Goal: Information Seeking & Learning: Learn about a topic

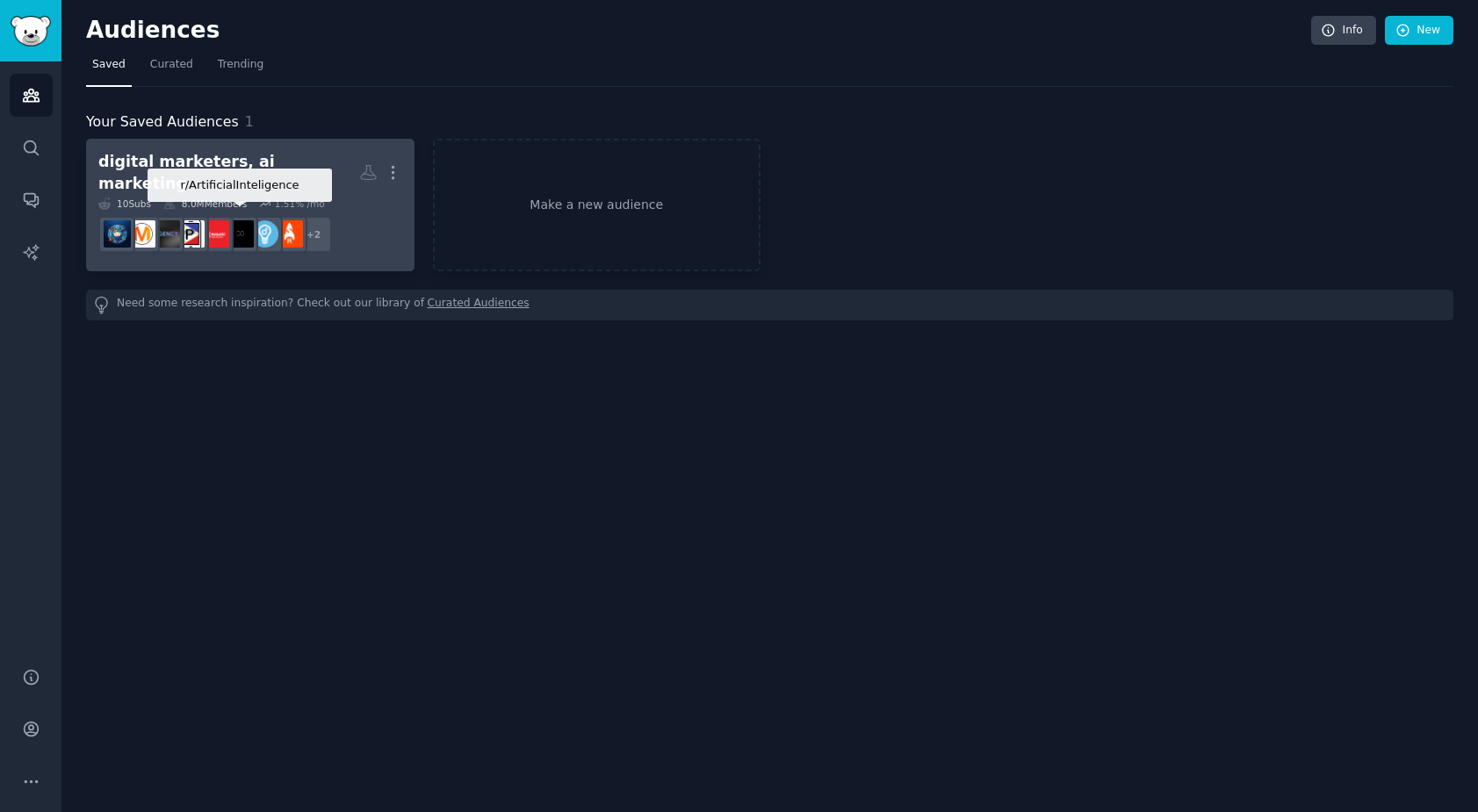
click at [248, 220] on img at bounding box center [240, 233] width 27 height 27
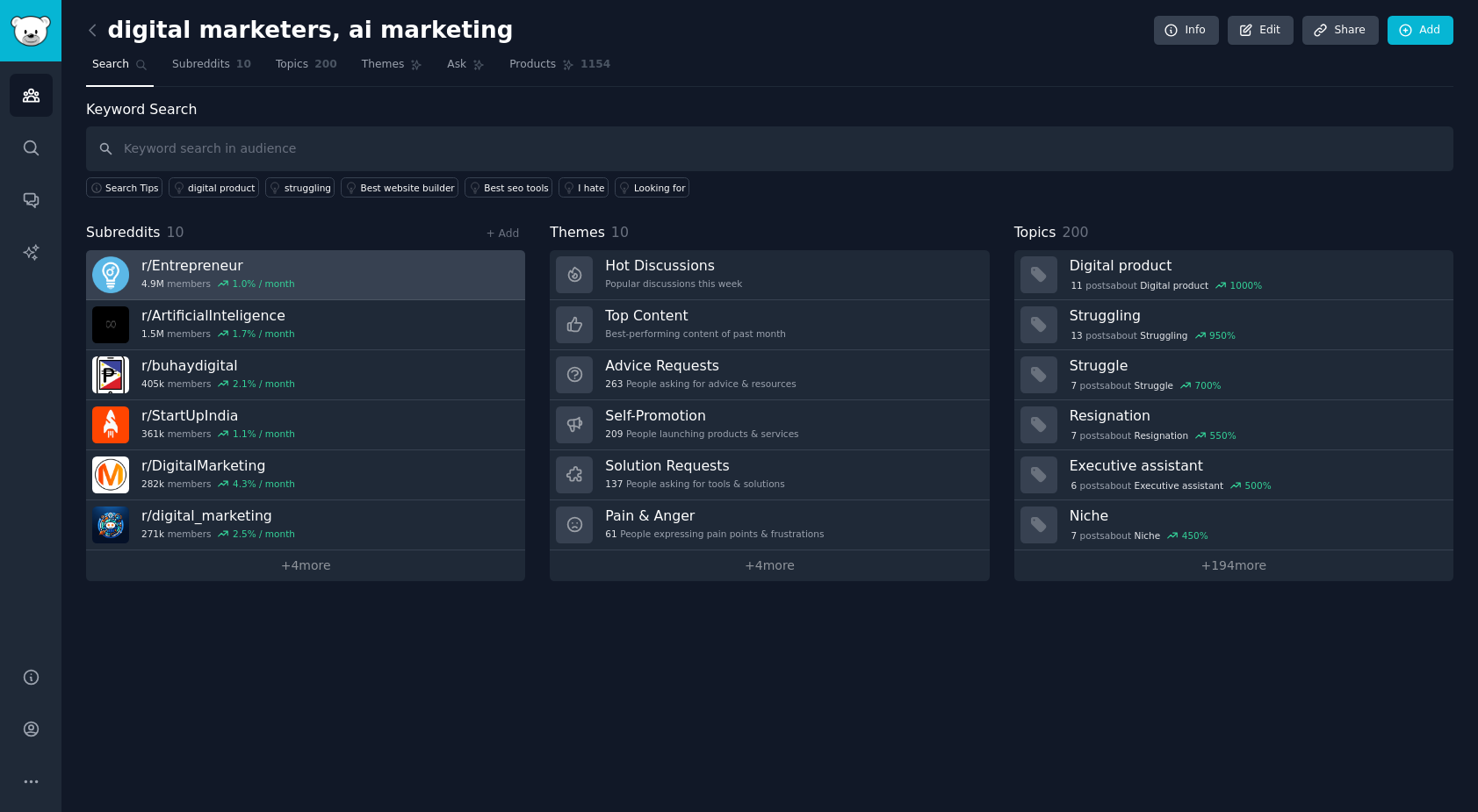
click at [309, 262] on link "r/ Entrepreneur 4.9M members 1.0 % / month" at bounding box center [306, 275] width 440 height 50
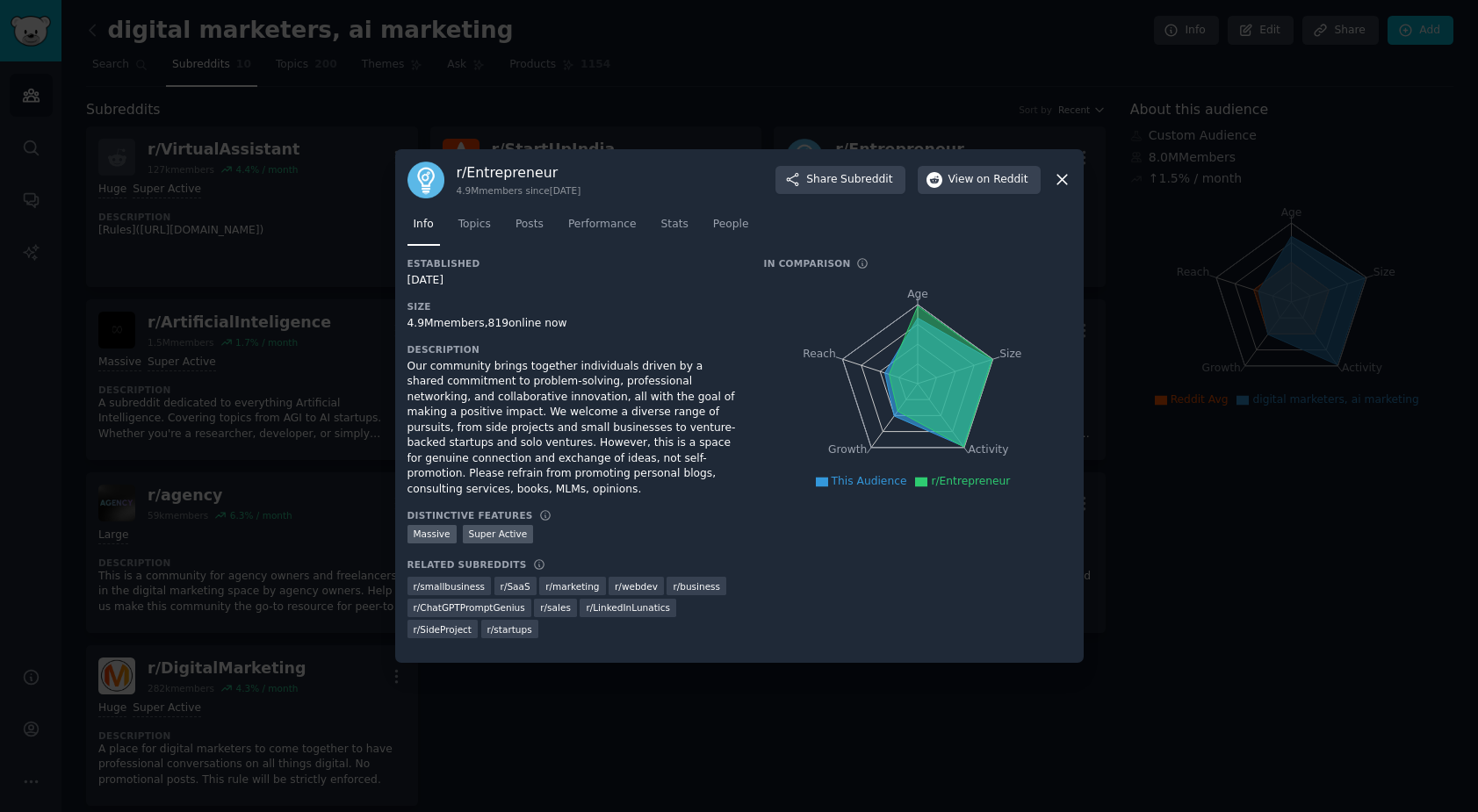
click at [1062, 181] on icon at bounding box center [1062, 179] width 18 height 18
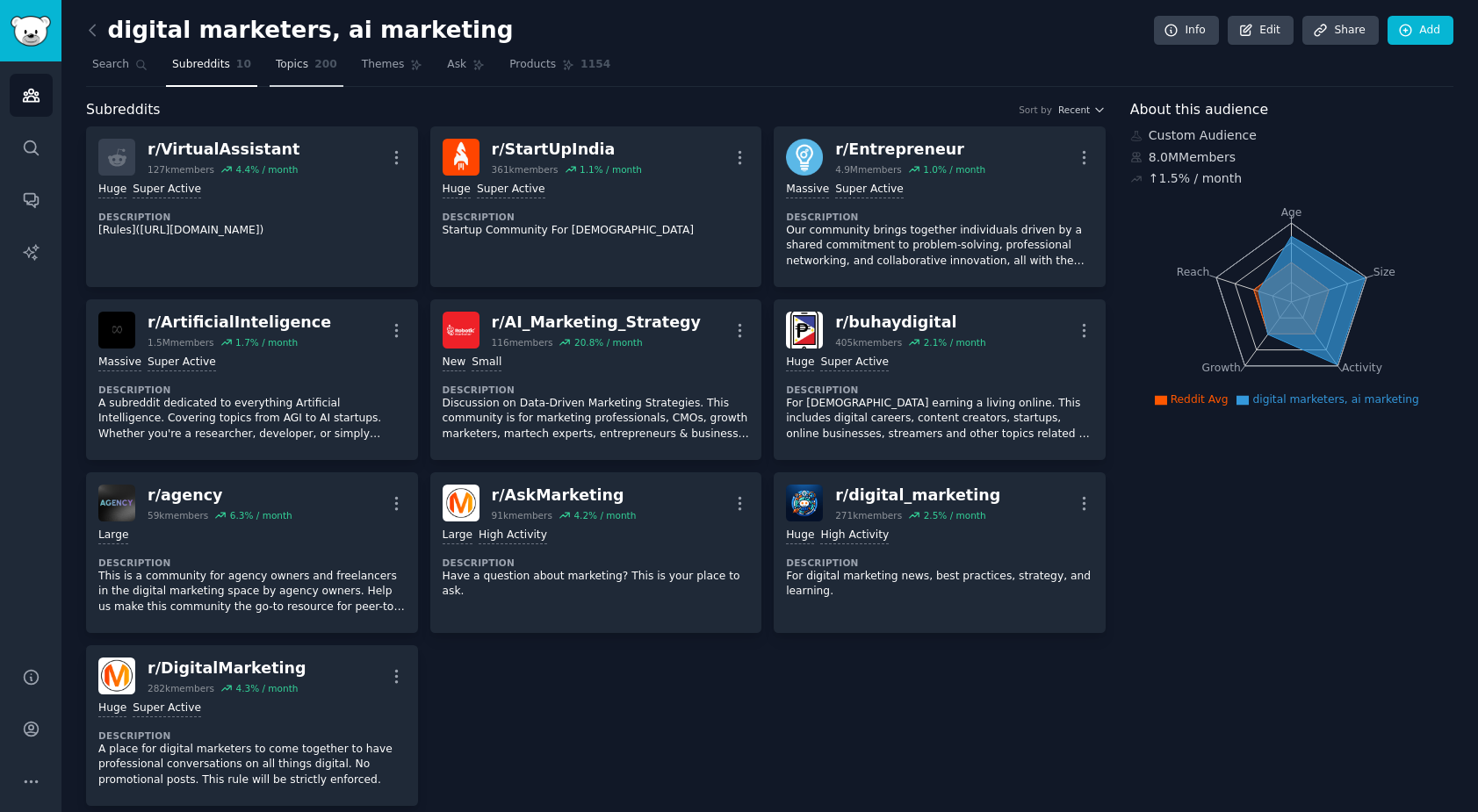
click at [291, 63] on span "Topics" at bounding box center [292, 65] width 33 height 16
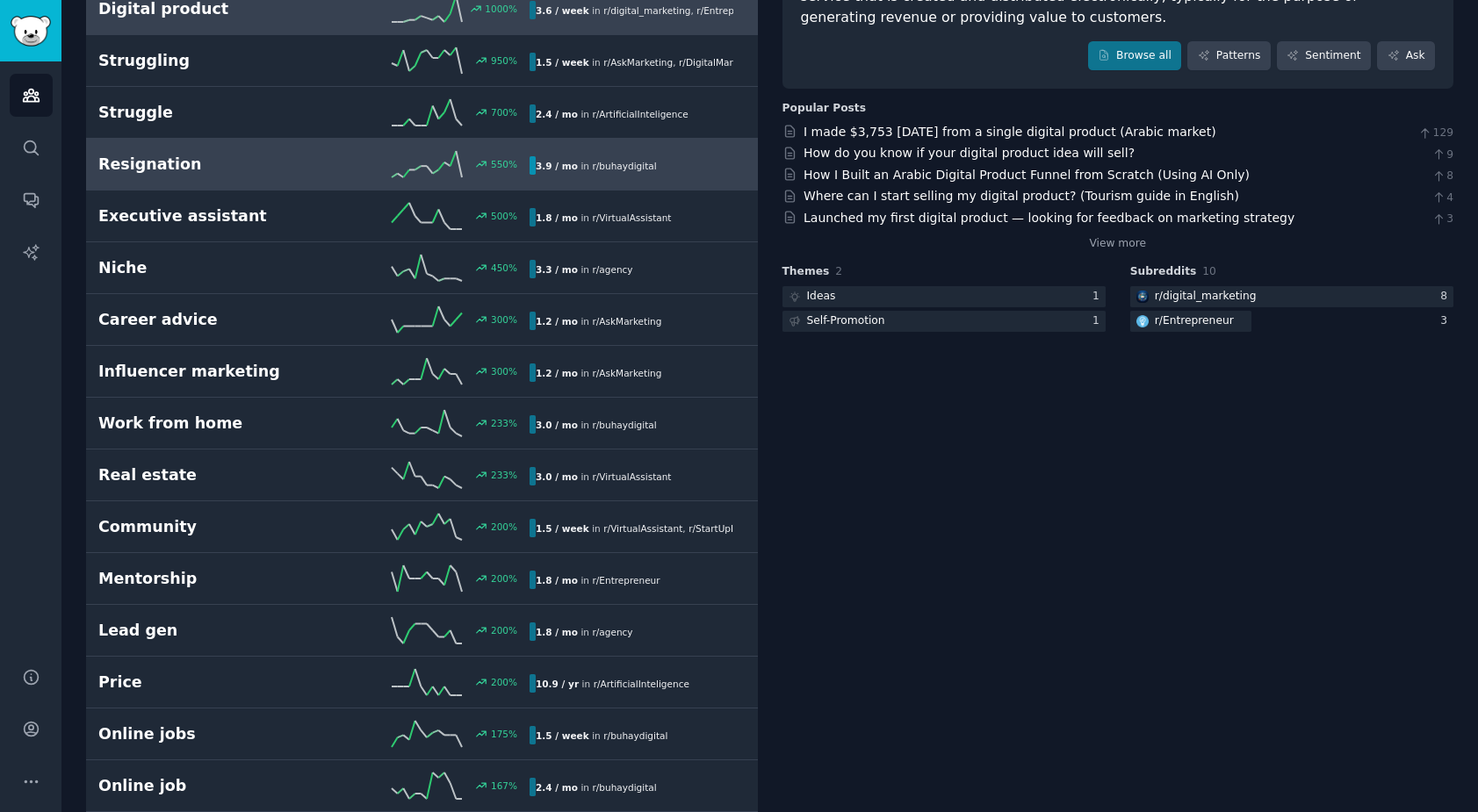
scroll to position [587, 0]
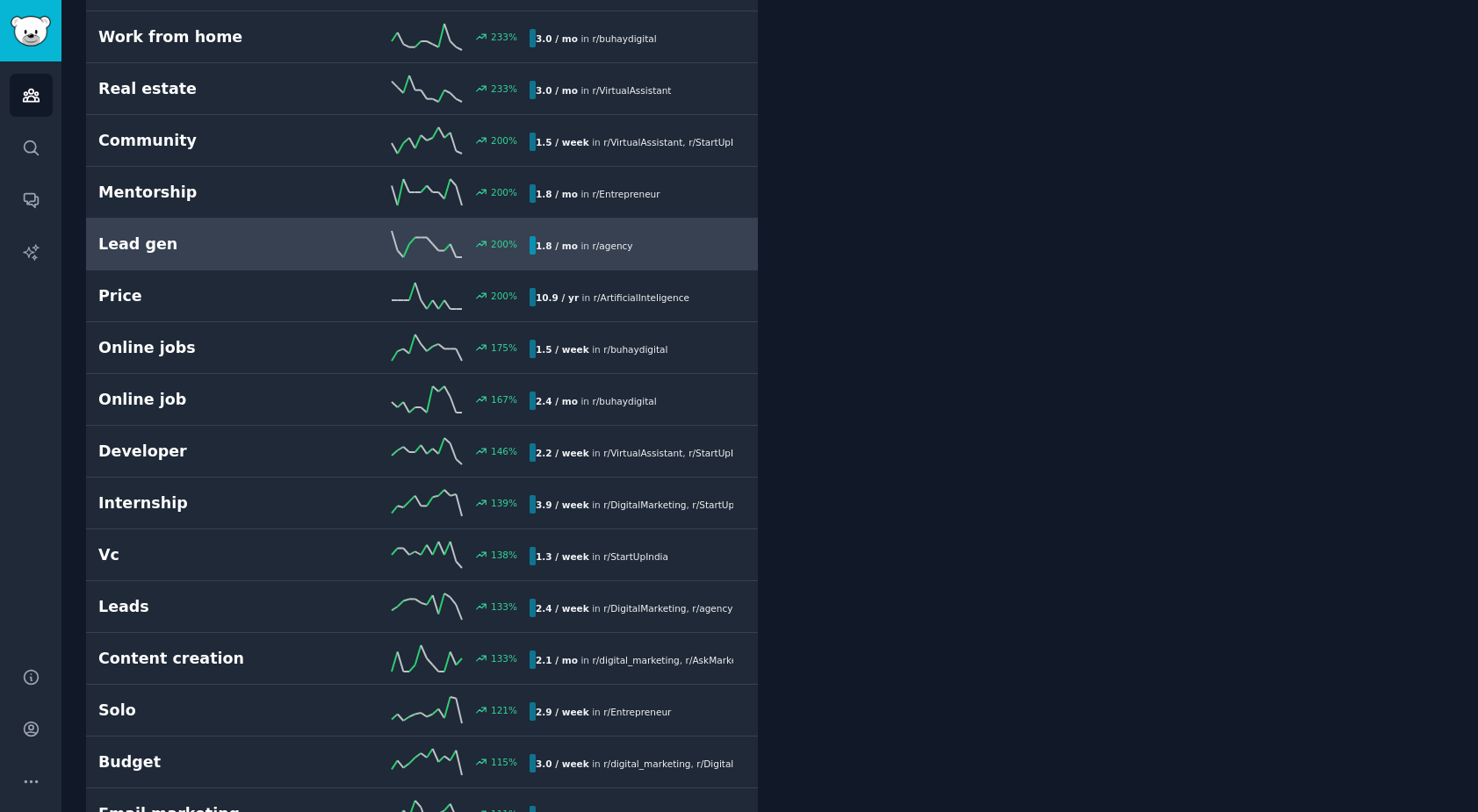
click at [166, 231] on div "Lead gen 200 % 1.8 / mo in r/ agency" at bounding box center [422, 244] width 647 height 26
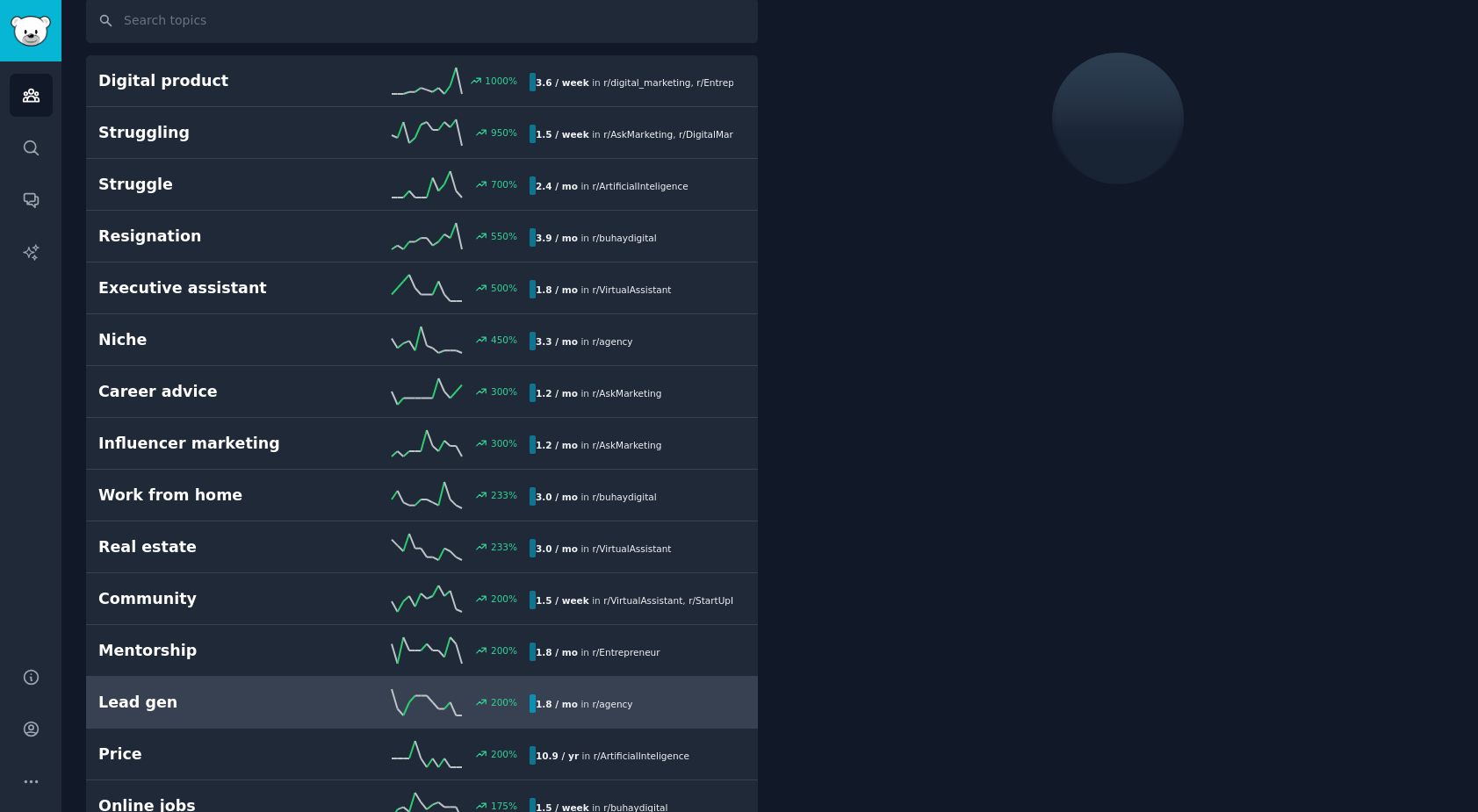
scroll to position [100, 0]
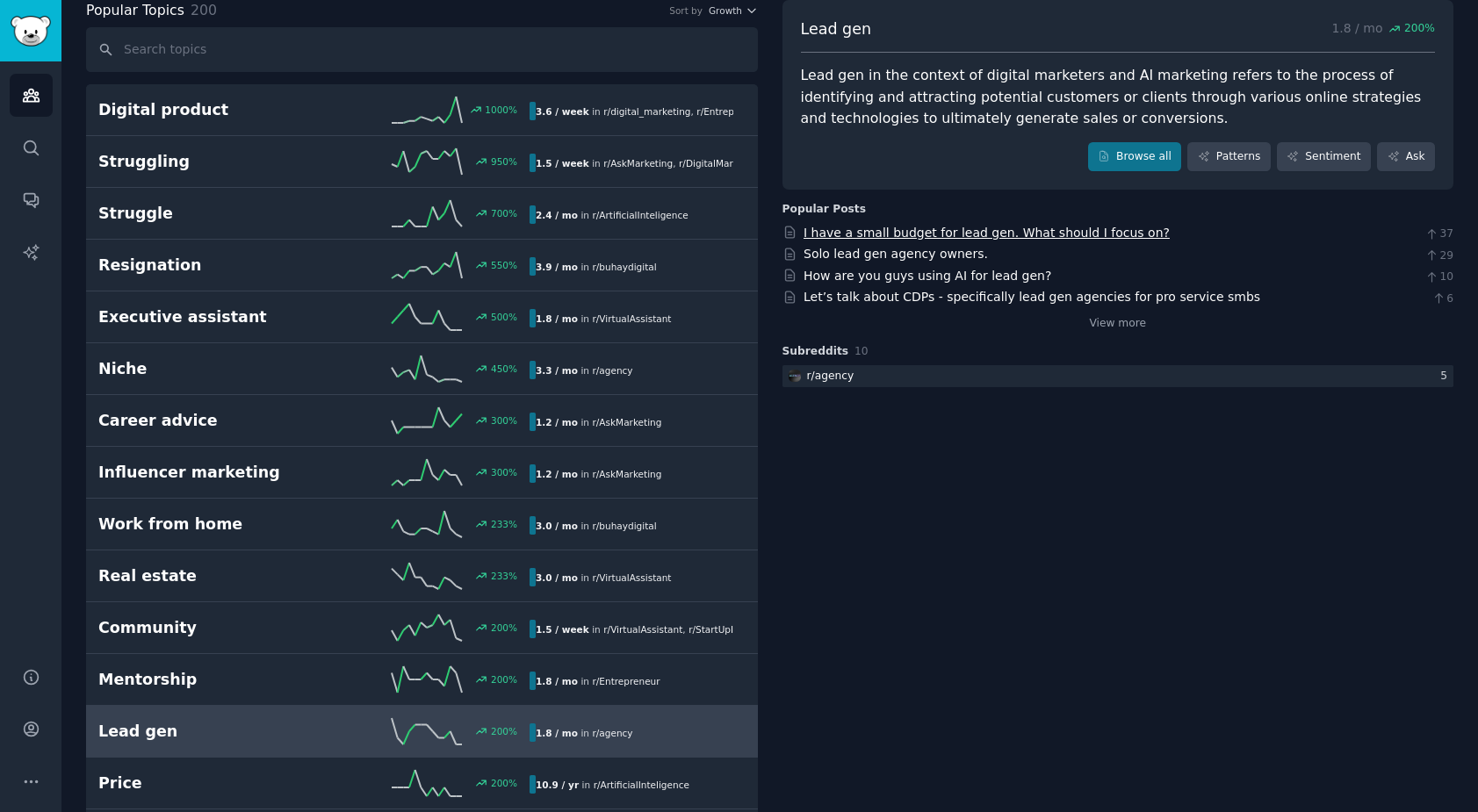
click at [1066, 231] on link "I have a small budget for lead gen. What should I focus on?" at bounding box center [987, 233] width 366 height 14
click at [1127, 159] on link "Browse all" at bounding box center [1134, 158] width 94 height 30
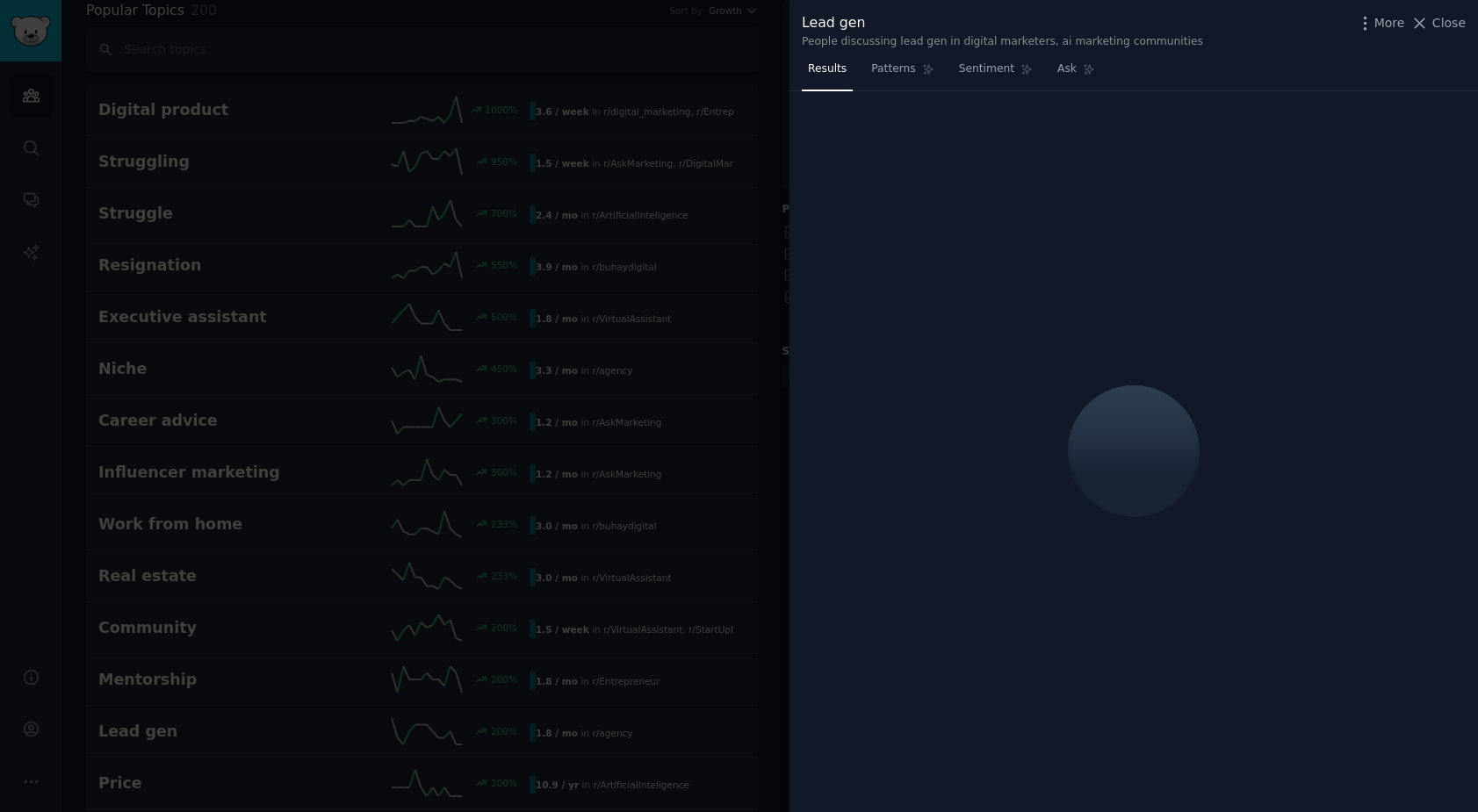
click at [445, 21] on div at bounding box center [739, 406] width 1478 height 812
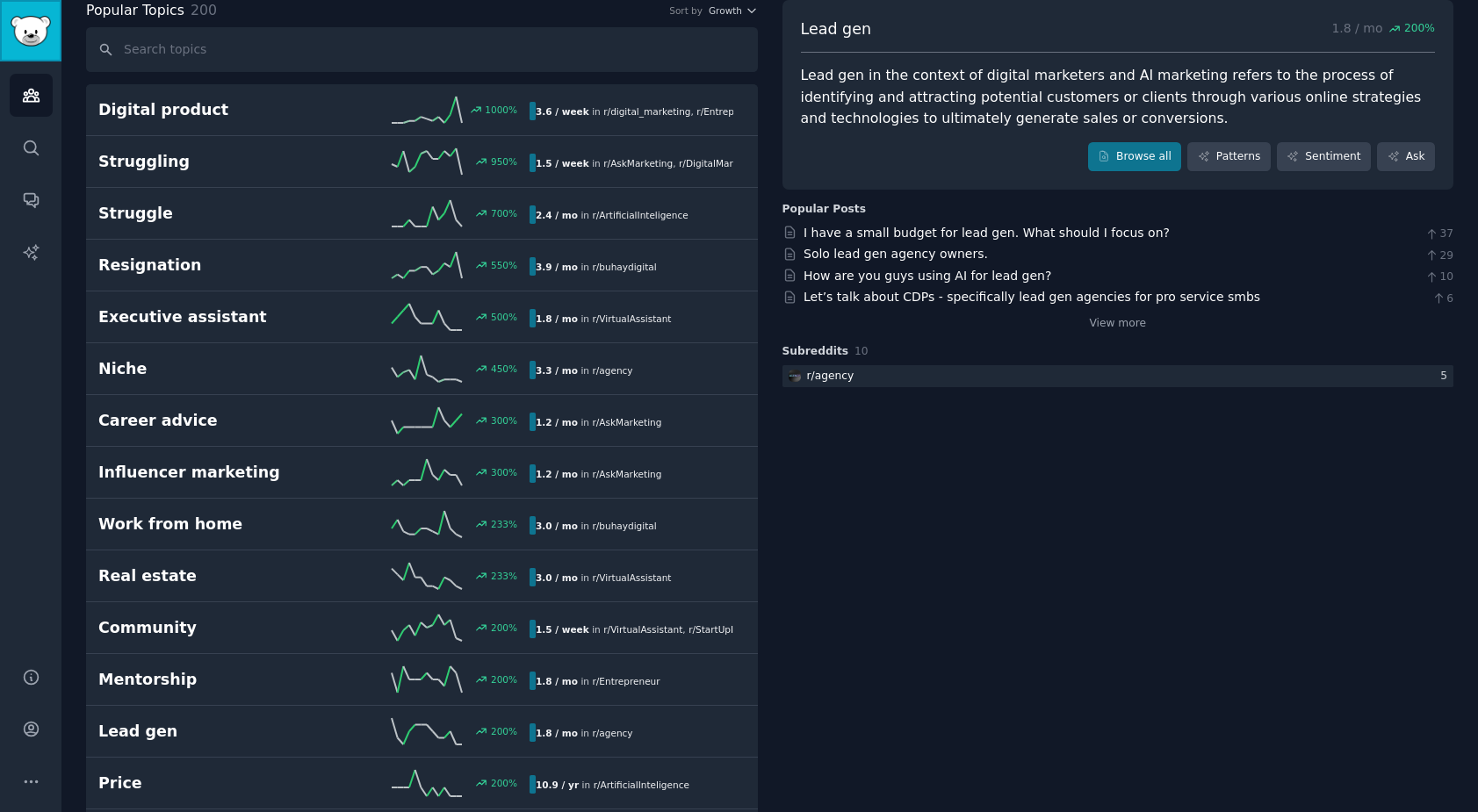
click at [38, 26] on img "Sidebar" at bounding box center [31, 31] width 41 height 31
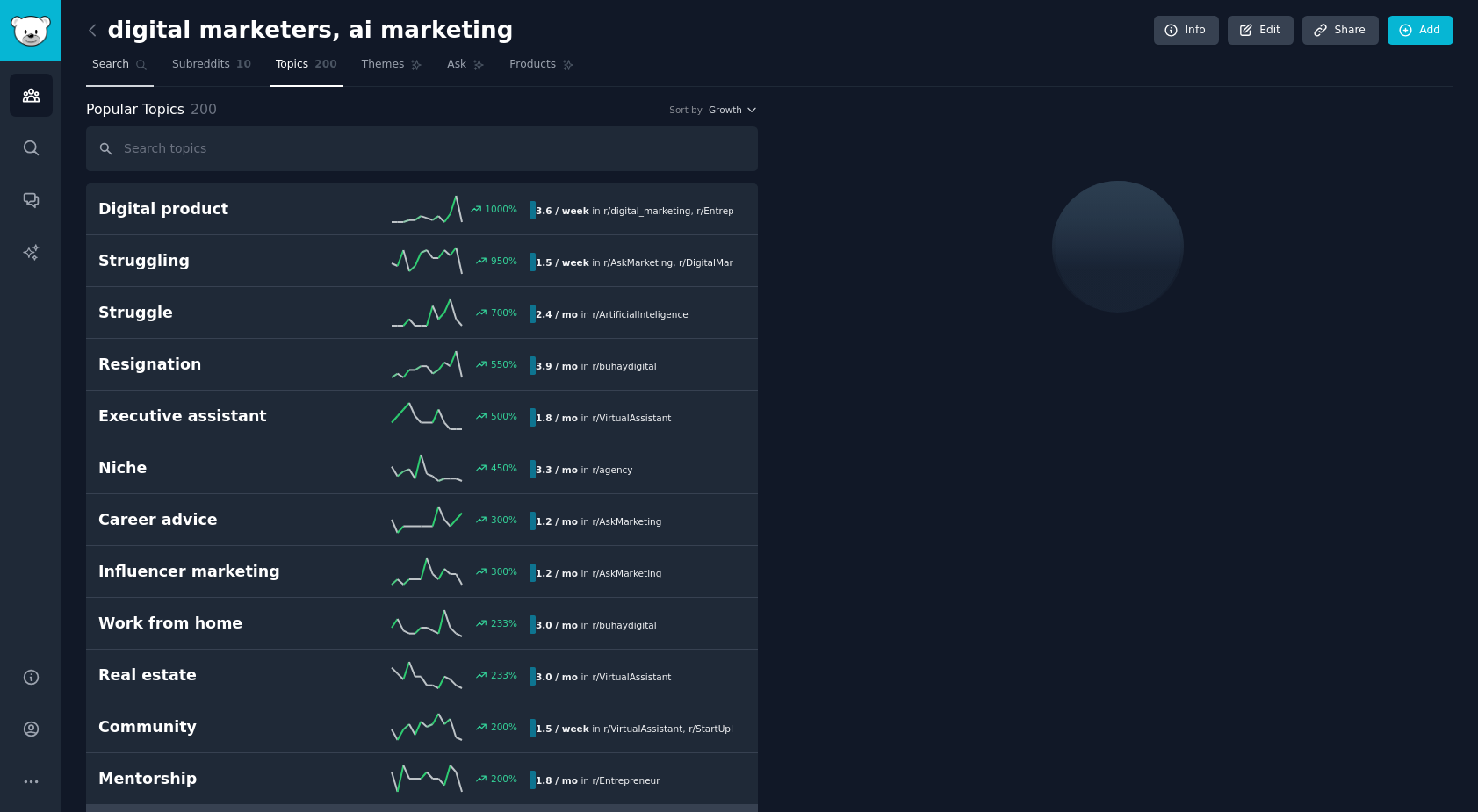
click at [107, 70] on span "Search" at bounding box center [111, 65] width 37 height 16
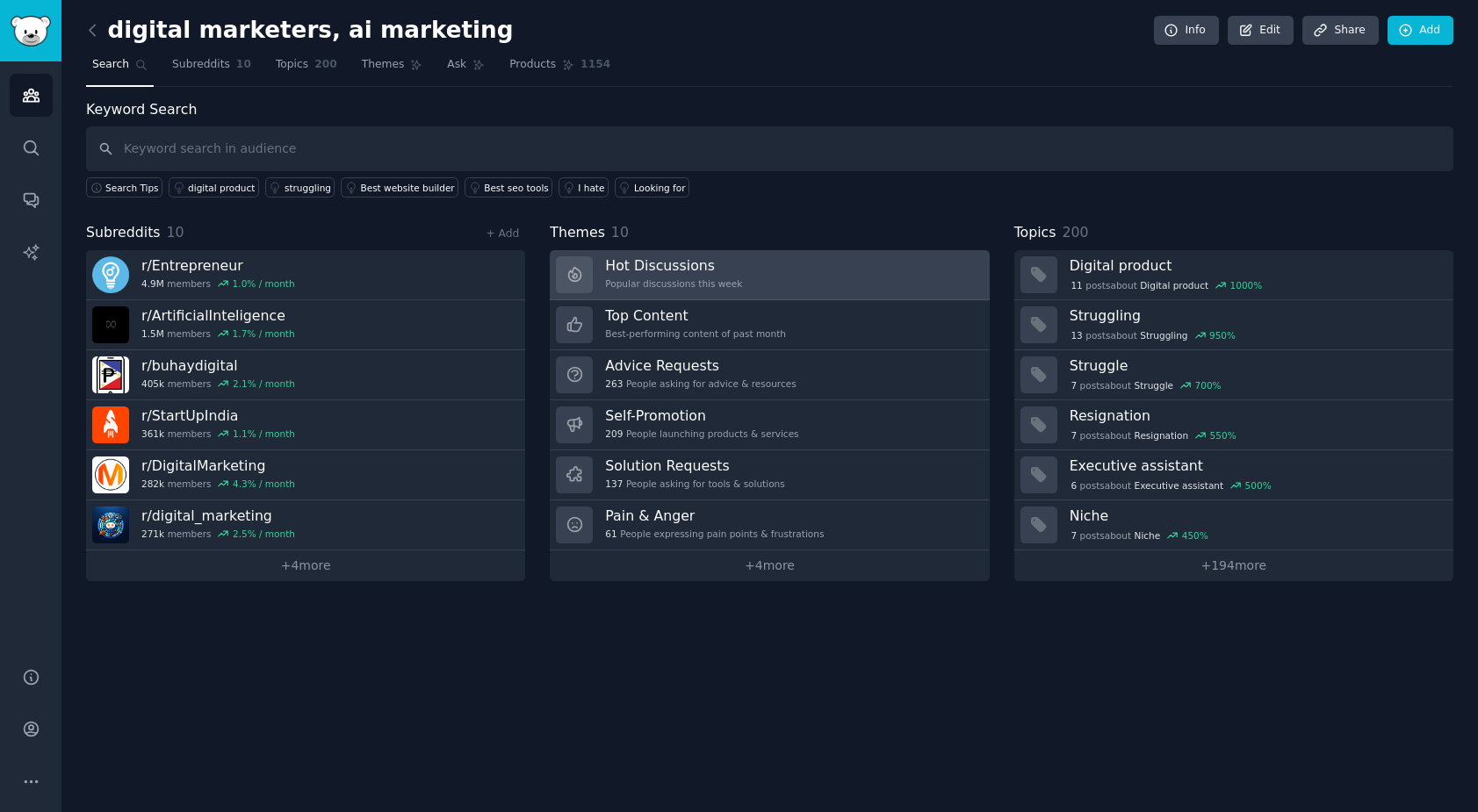
click at [695, 256] on h3 "Hot Discussions" at bounding box center [674, 265] width 137 height 18
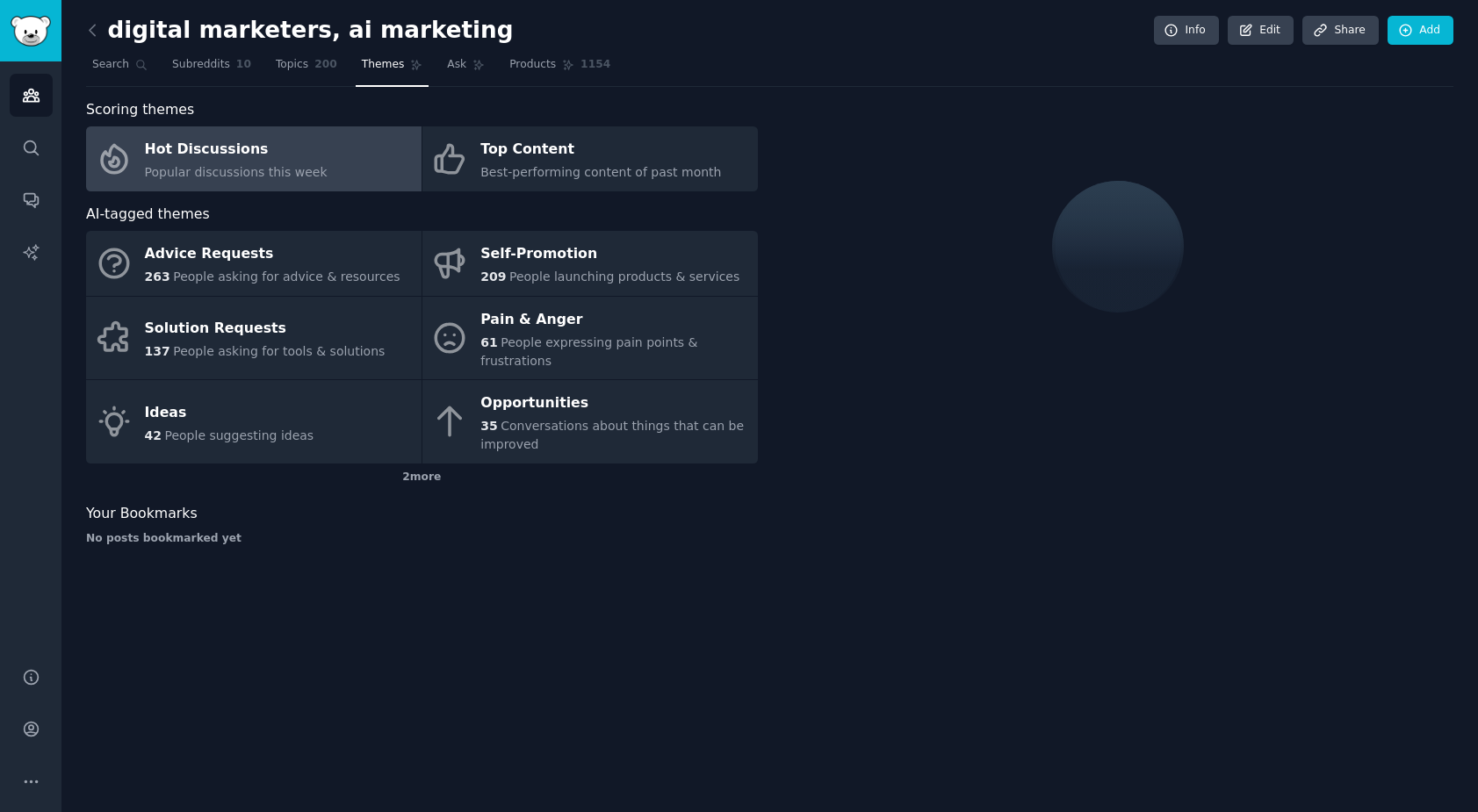
click at [257, 153] on div "Hot Discussions" at bounding box center [236, 151] width 182 height 28
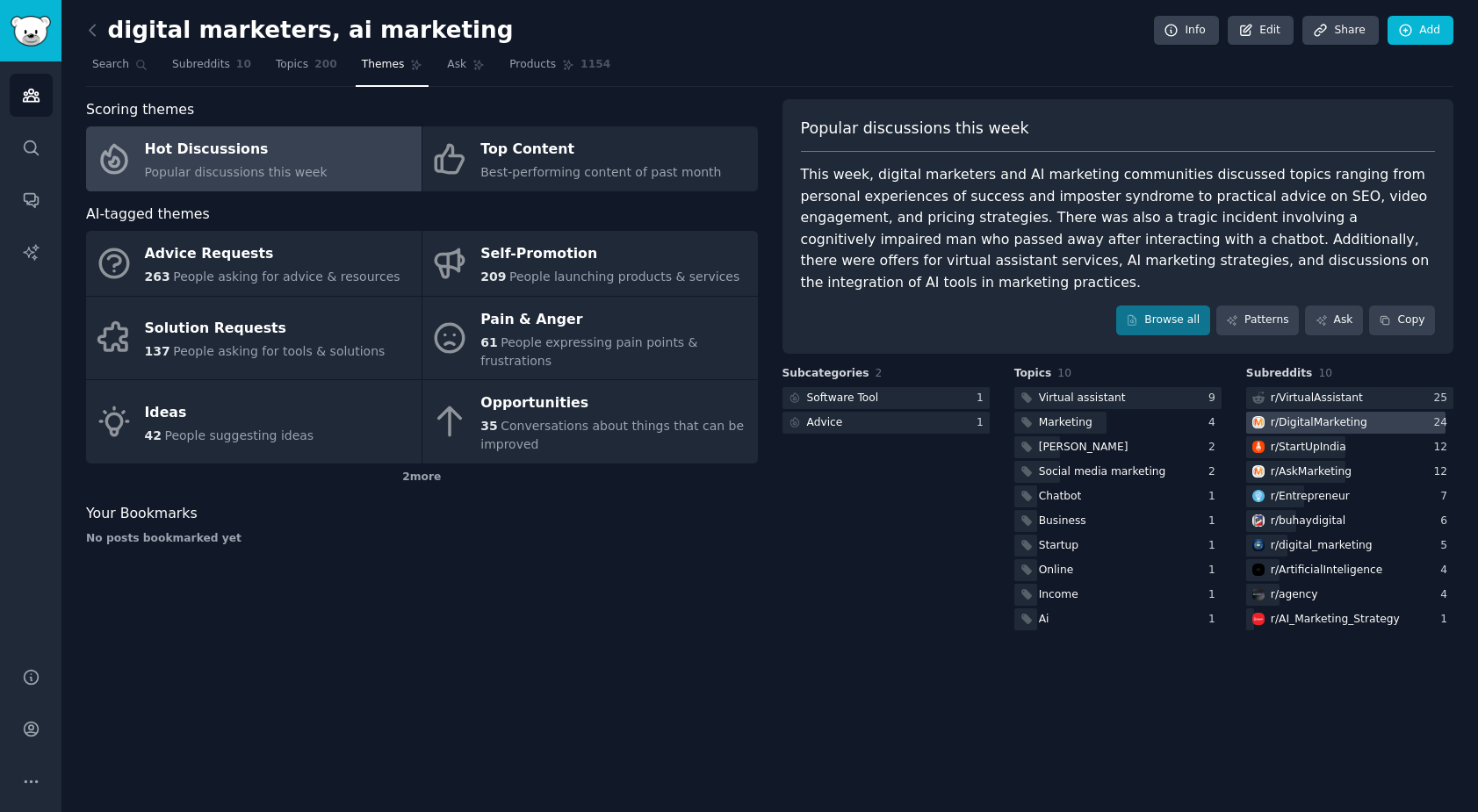
click at [1319, 416] on div "r/ DigitalMarketing" at bounding box center [1319, 424] width 97 height 16
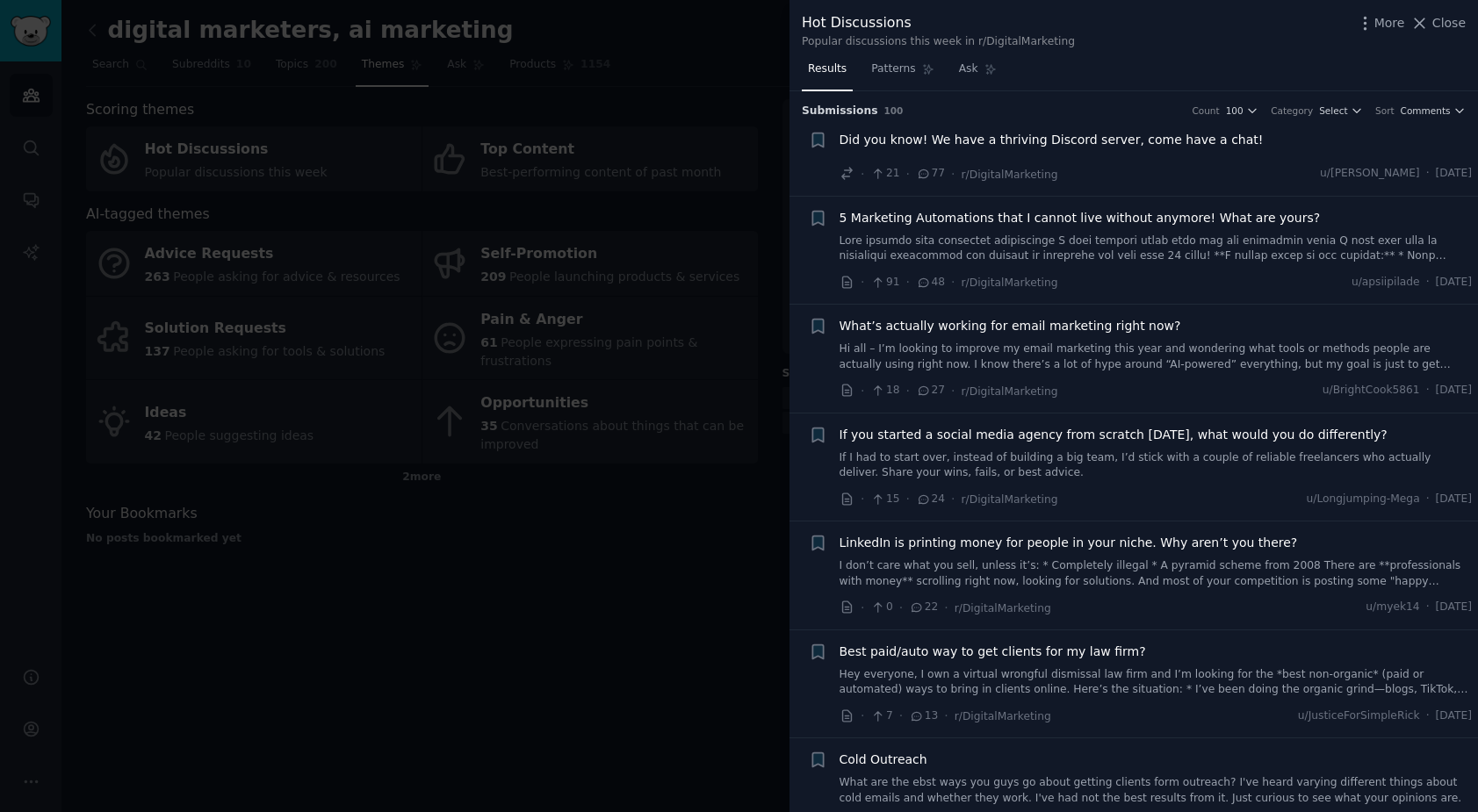
click at [1086, 251] on link at bounding box center [1156, 248] width 633 height 31
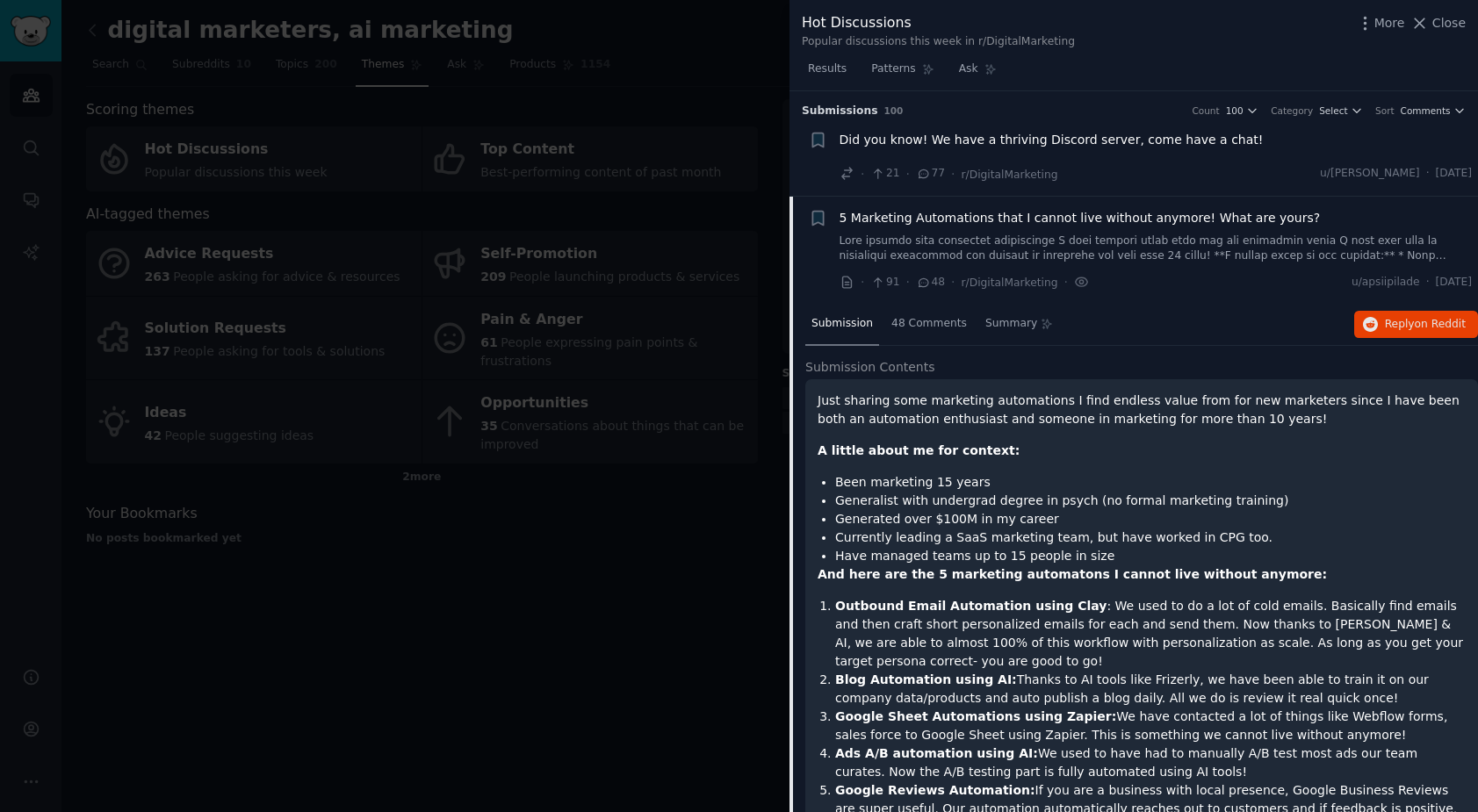
scroll to position [106, 0]
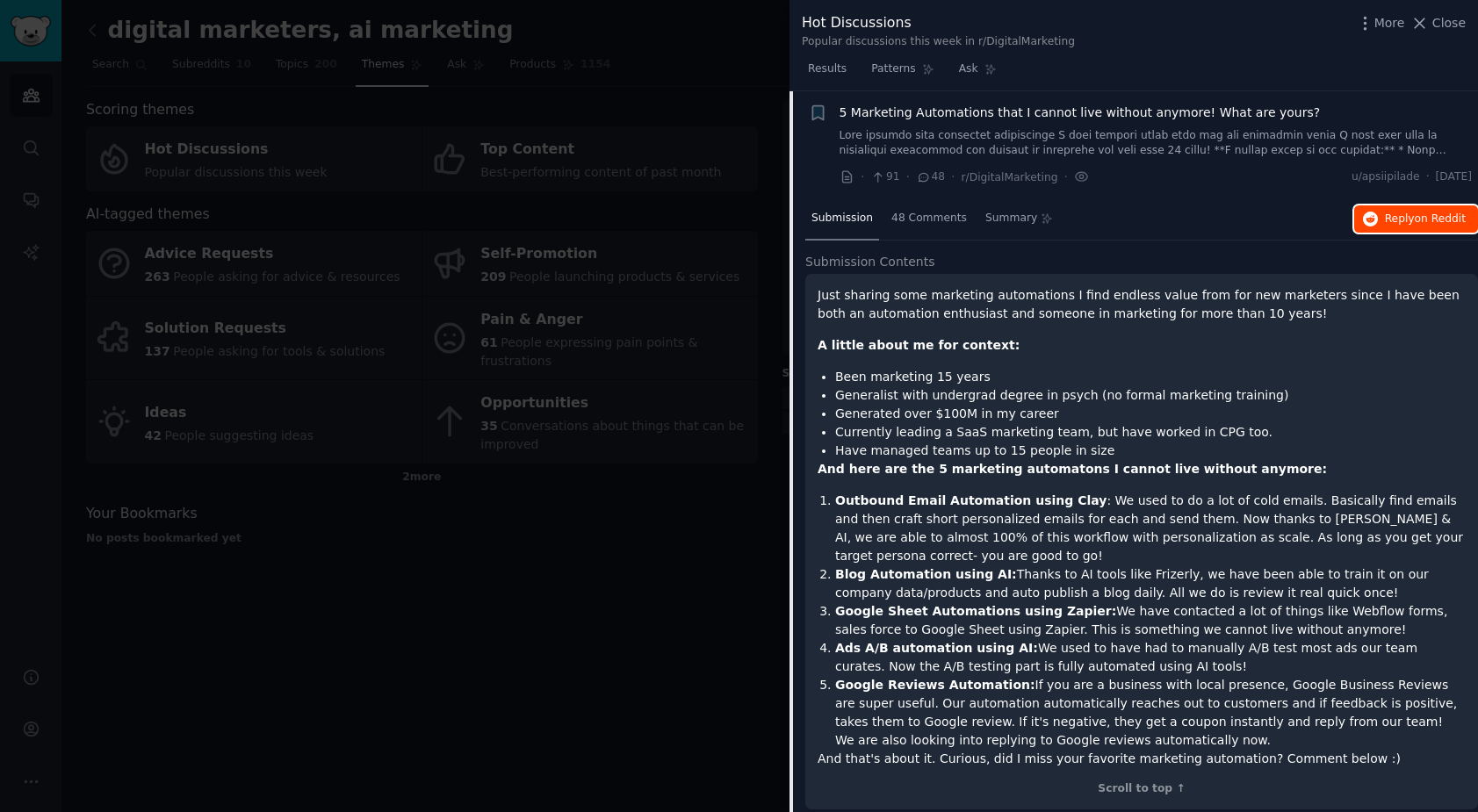
click at [1399, 225] on span "Reply on Reddit" at bounding box center [1425, 219] width 81 height 16
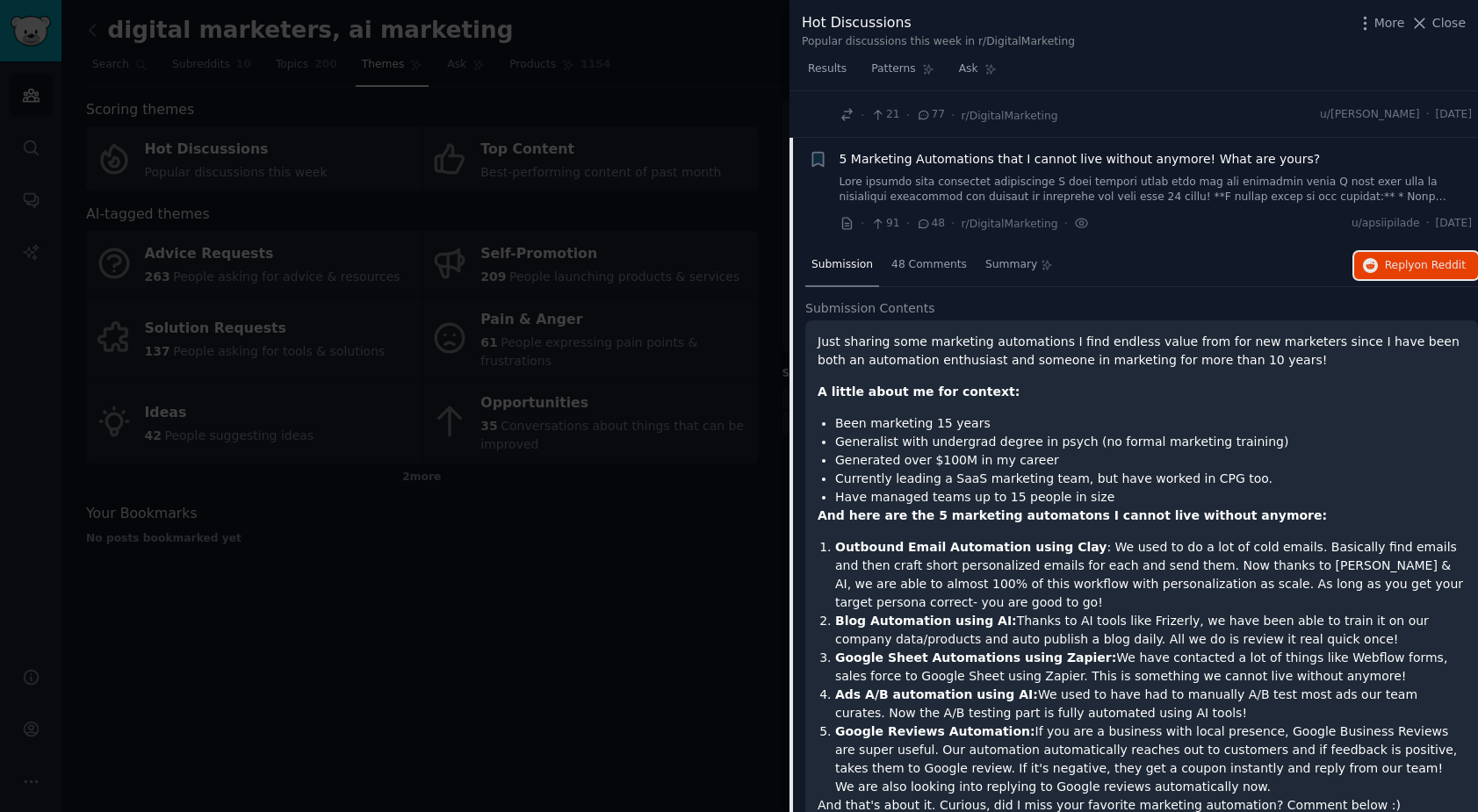
scroll to position [0, 0]
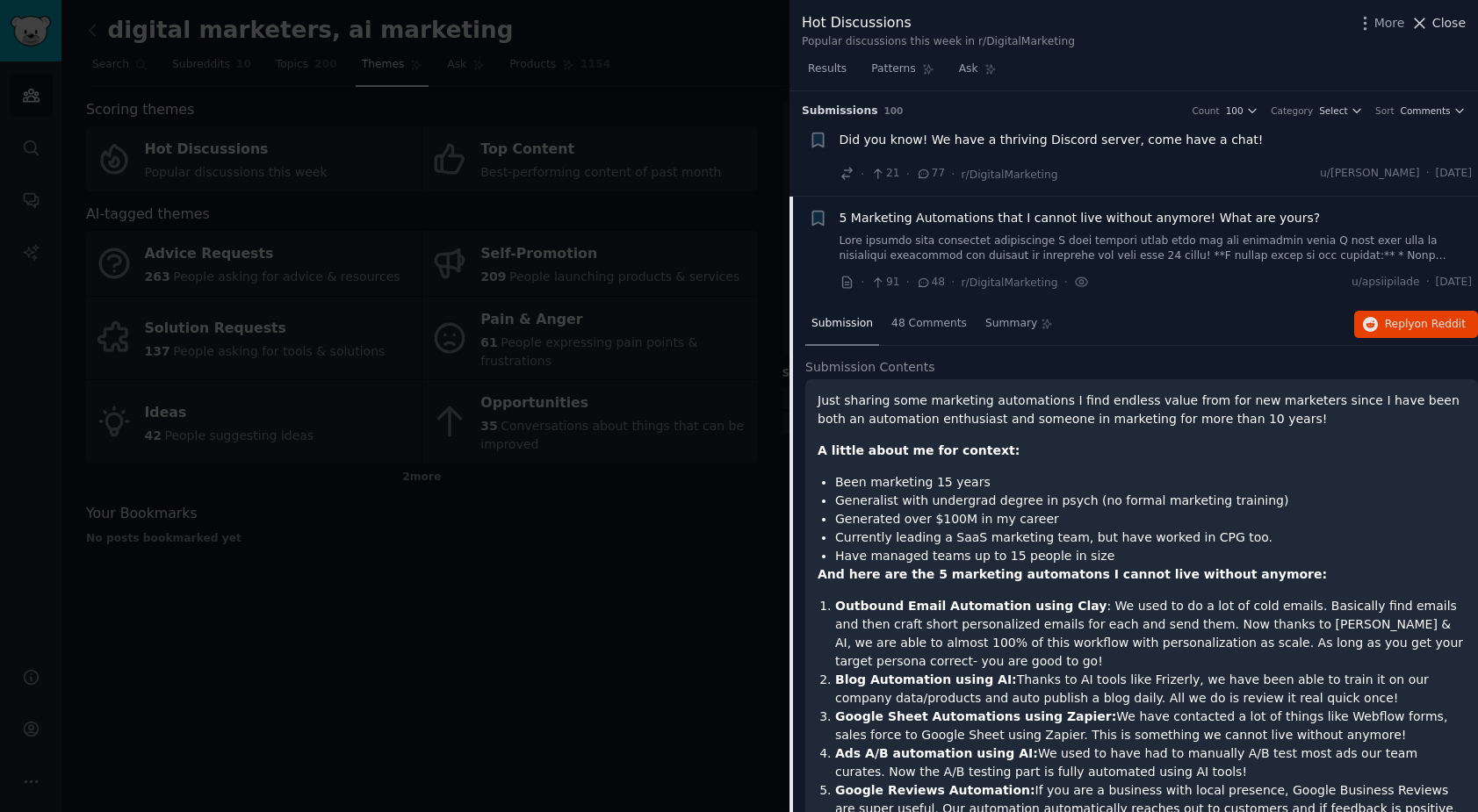
click at [1423, 19] on icon at bounding box center [1420, 23] width 10 height 10
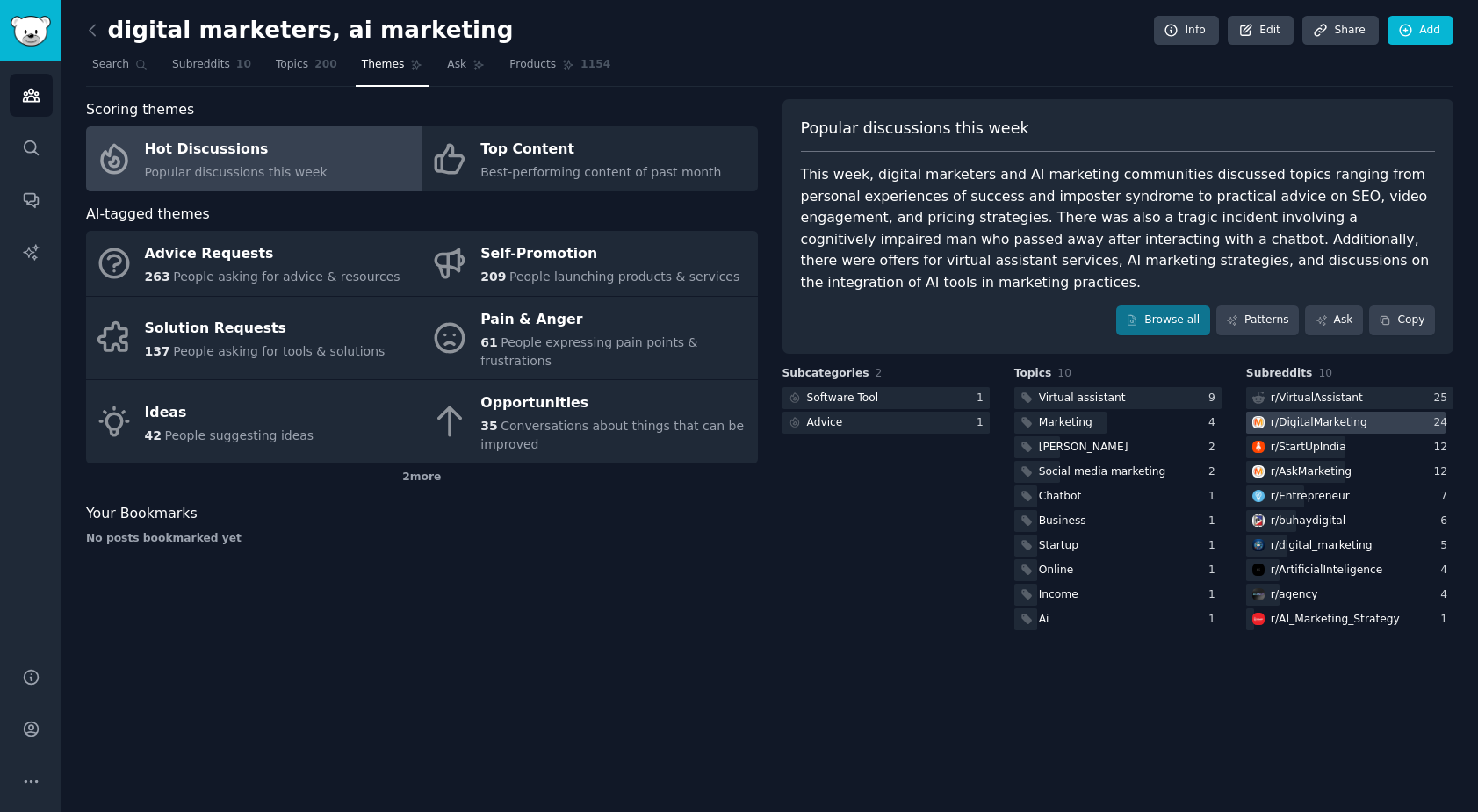
click at [1300, 416] on div "r/ DigitalMarketing" at bounding box center [1319, 424] width 97 height 16
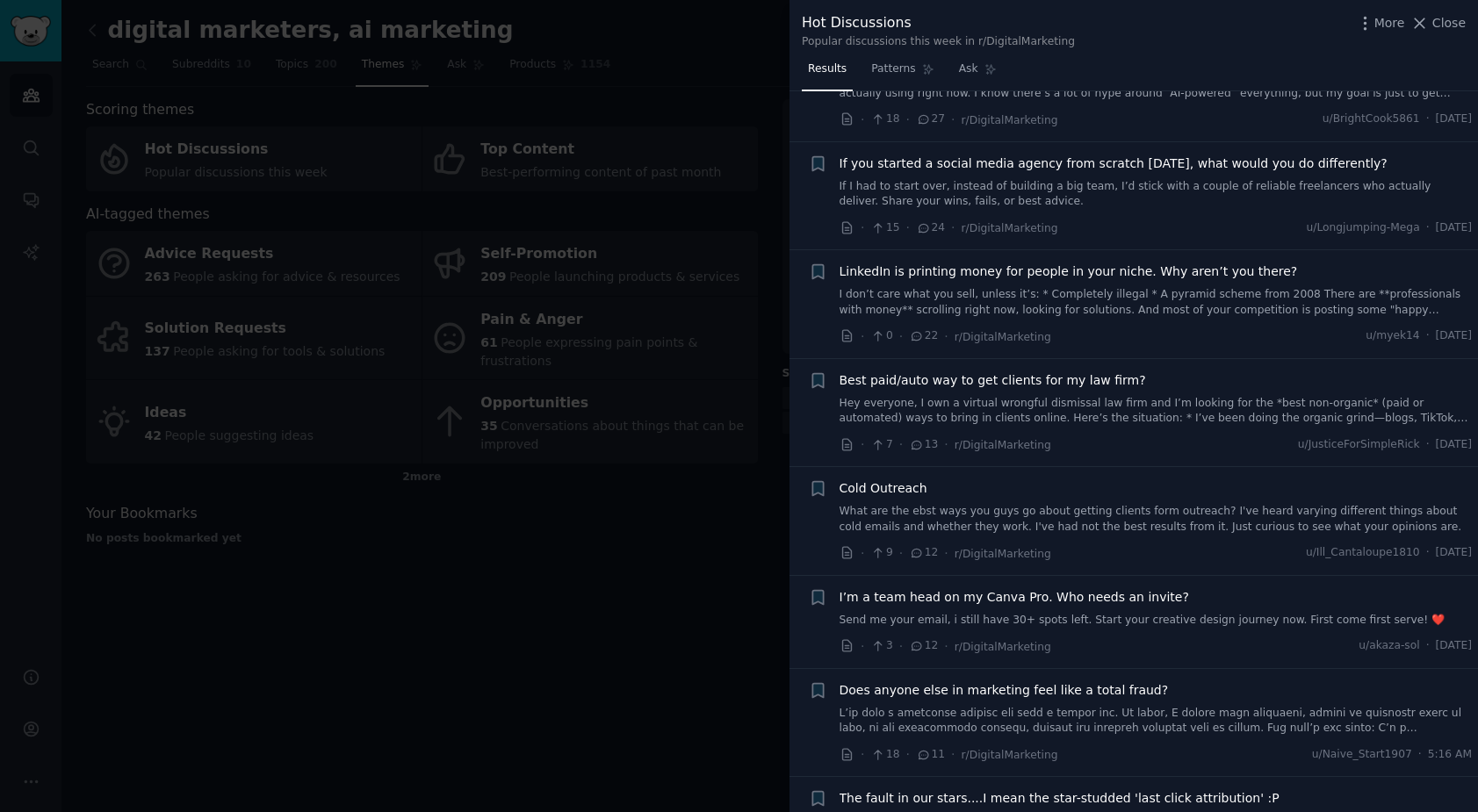
scroll to position [273, 0]
click at [1155, 409] on link "Hey everyone, I own a virtual wrongful dismissal law firm and I’m looking for t…" at bounding box center [1156, 410] width 633 height 31
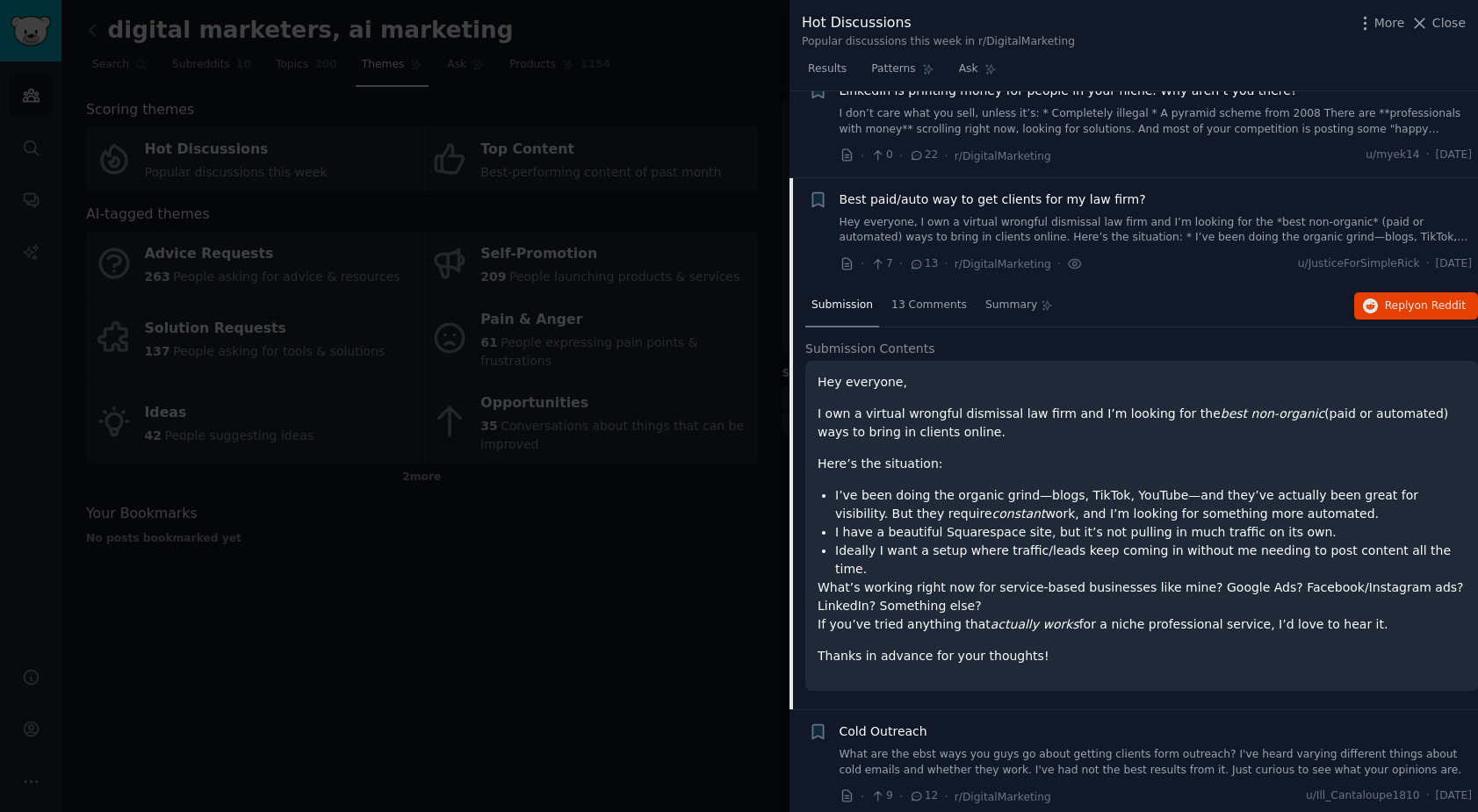
scroll to position [539, 0]
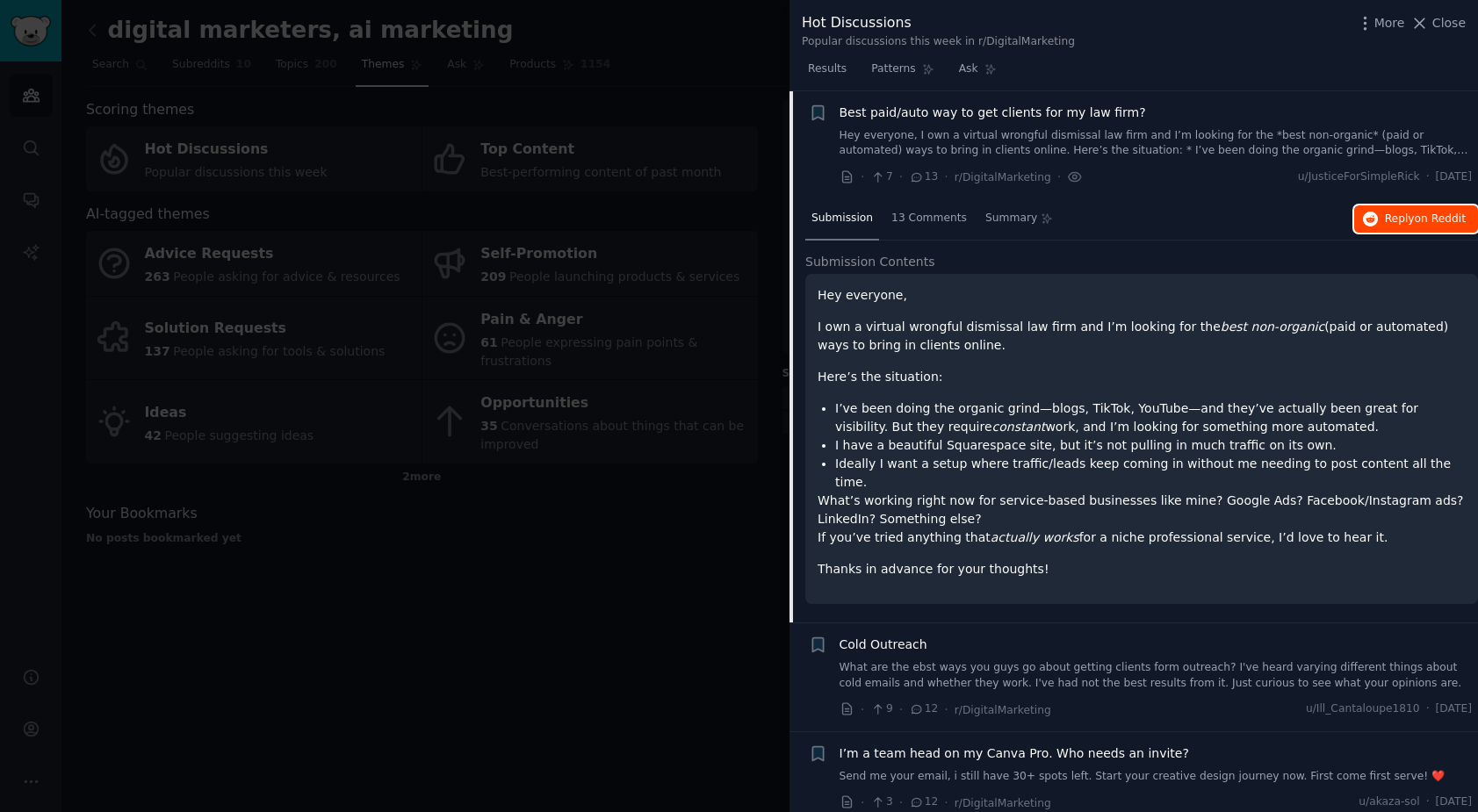
click at [1404, 225] on span "Reply on Reddit" at bounding box center [1425, 219] width 81 height 16
click at [1220, 661] on link "What are the ebst ways you guys go about getting clients form outreach? I've he…" at bounding box center [1156, 675] width 633 height 31
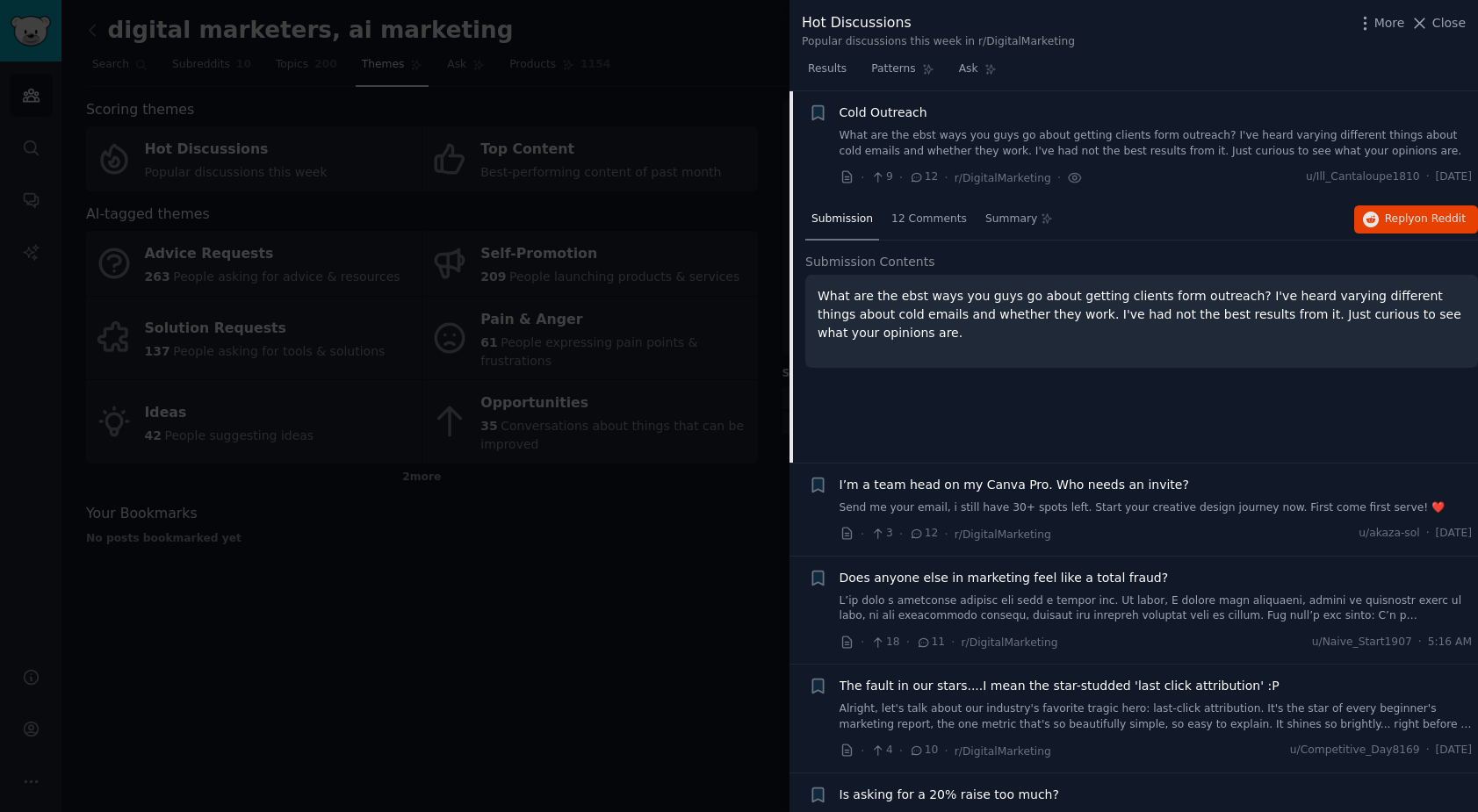
scroll to position [648, 0]
click at [1393, 214] on span "Reply on Reddit" at bounding box center [1425, 218] width 81 height 16
click at [1446, 18] on span "Close" at bounding box center [1449, 23] width 33 height 18
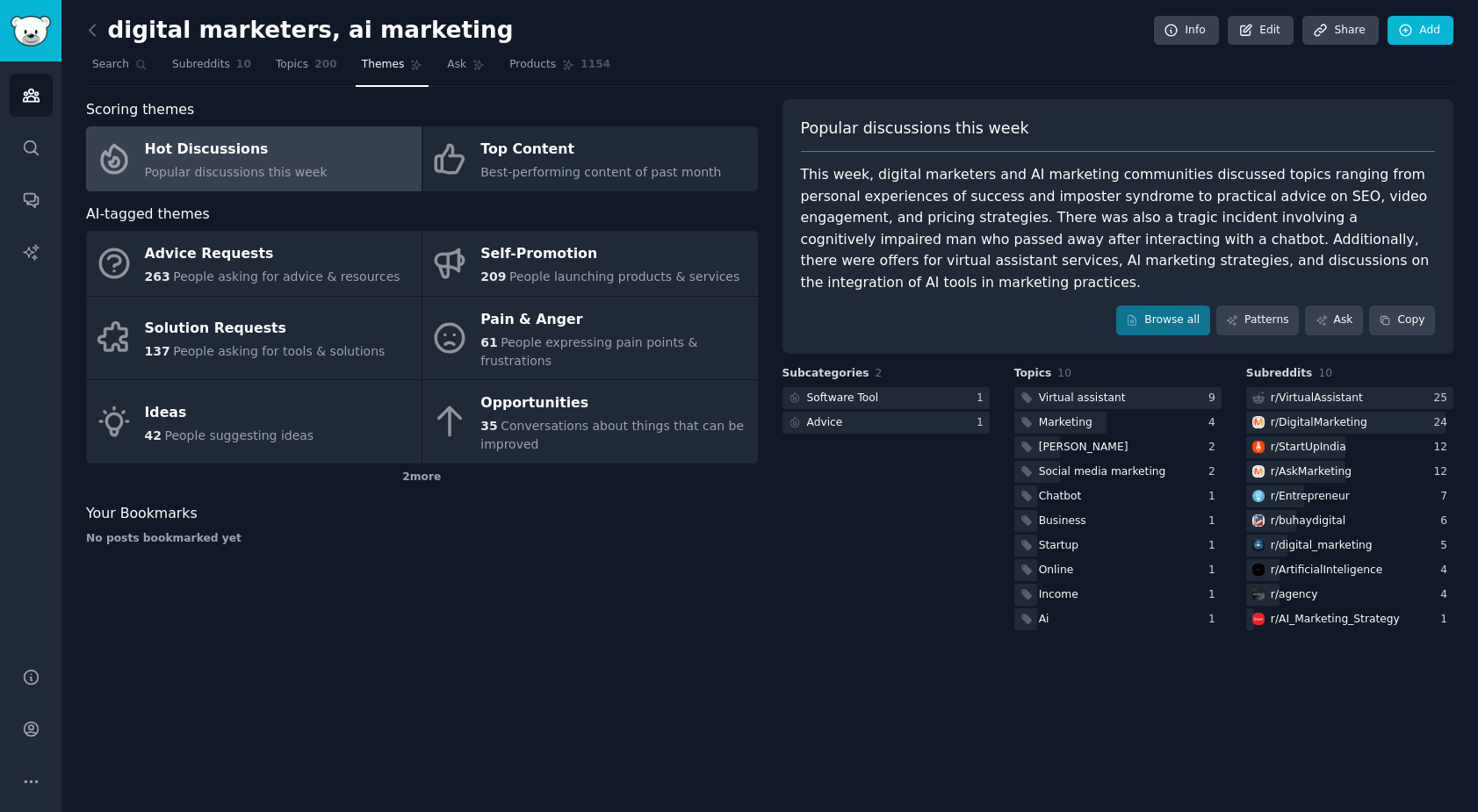
click at [728, 563] on div "Scoring themes Hot Discussions Popular discussions this week Top Content Best-p…" at bounding box center [422, 366] width 672 height 535
